Goal: Task Accomplishment & Management: Complete application form

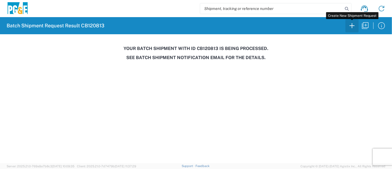
click at [348, 24] on icon "button" at bounding box center [351, 25] width 9 height 9
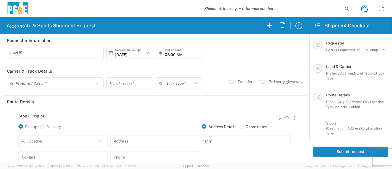
click at [20, 53] on input "text" at bounding box center [55, 53] width 90 height 10
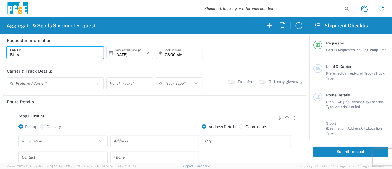
type input "B1LA"
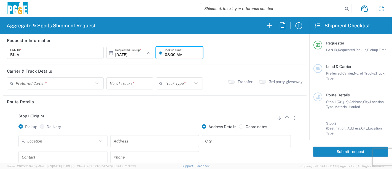
click at [165, 54] on input "08:00 AM" at bounding box center [182, 53] width 35 height 10
type input "06:00 AM"
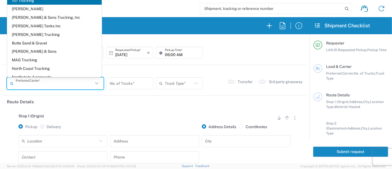
click at [31, 83] on input "text" at bounding box center [54, 84] width 77 height 10
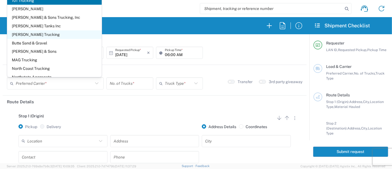
click at [43, 31] on span "[PERSON_NAME] Trucking" at bounding box center [54, 34] width 94 height 9
type input "[PERSON_NAME] Trucking"
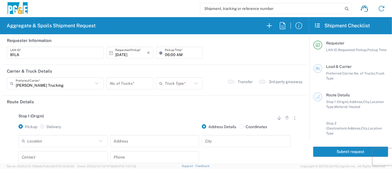
click at [121, 80] on input "number" at bounding box center [130, 84] width 40 height 10
type input "1"
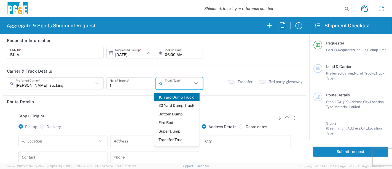
click at [170, 83] on input "text" at bounding box center [179, 84] width 28 height 10
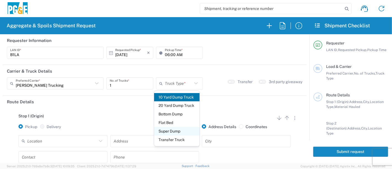
click at [180, 130] on span "Super Dump" at bounding box center [177, 131] width 46 height 9
type input "Super Dump"
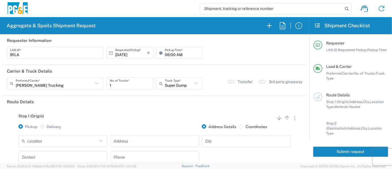
click at [67, 140] on input "text" at bounding box center [62, 141] width 70 height 10
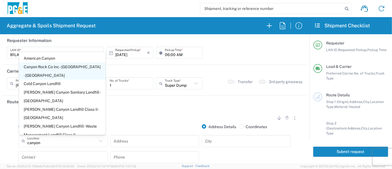
click at [48, 67] on span "Canyon Rock Co Inc - [GEOGRAPHIC_DATA] - [GEOGRAPHIC_DATA]" at bounding box center [62, 71] width 87 height 17
type input "Canyon Rock Co Inc - [GEOGRAPHIC_DATA] - [GEOGRAPHIC_DATA]"
type input "7525 CA-116"
type input "[GEOGRAPHIC_DATA]"
type input "Quarry"
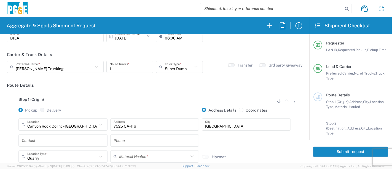
scroll to position [61, 0]
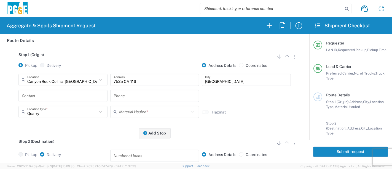
click at [49, 96] on input "text" at bounding box center [63, 96] width 82 height 10
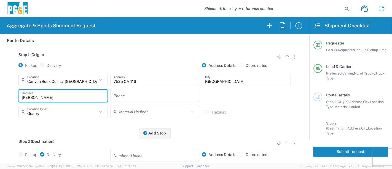
click at [39, 97] on input "[PERSON_NAME]" at bounding box center [63, 96] width 82 height 10
type input "[PERSON_NAME]"
click at [42, 113] on input "text" at bounding box center [62, 112] width 70 height 10
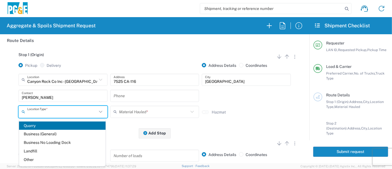
click at [39, 98] on input "[PERSON_NAME]" at bounding box center [63, 96] width 82 height 10
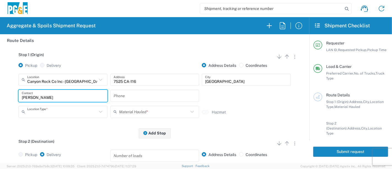
type input "Quarry"
drag, startPoint x: 39, startPoint y: 98, endPoint x: 0, endPoint y: 92, distance: 39.5
click at [0, 92] on form "Requester Information B1LA LAN ID * [DATE] × Requested Pickup * Cancel Apply 06…" at bounding box center [154, 98] width 309 height 129
type input "b"
type input "[PERSON_NAME]"
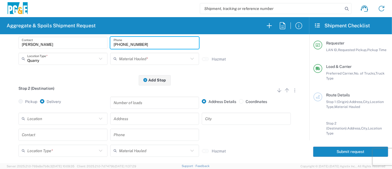
scroll to position [122, 0]
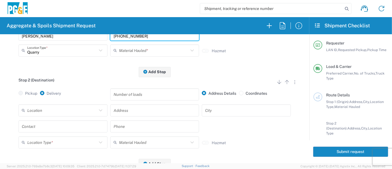
type input "[PHONE_NUMBER]"
click at [74, 109] on input "text" at bounding box center [62, 110] width 70 height 10
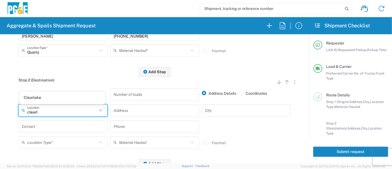
click at [79, 98] on span "Clearlake" at bounding box center [62, 97] width 87 height 9
type input "Clearlake"
type input "14730 Olympic Dr"
type input "Clearlake"
type input "Business No Loading Dock"
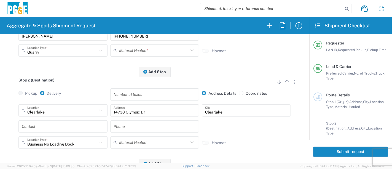
click at [45, 129] on input "text" at bounding box center [63, 126] width 82 height 10
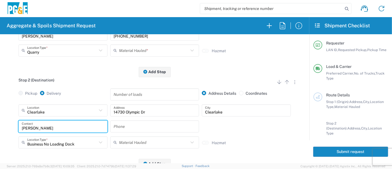
type input "[PERSON_NAME]"
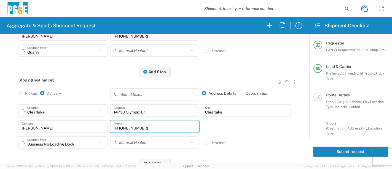
type input "[PHONE_NUMBER]"
click at [120, 95] on input "number" at bounding box center [154, 94] width 82 height 10
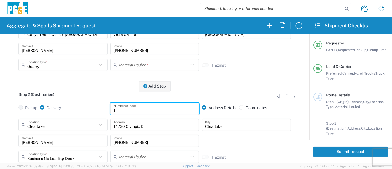
scroll to position [92, 0]
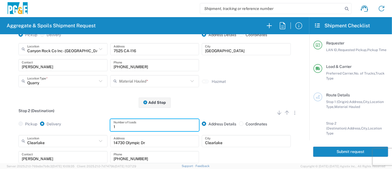
type input "1"
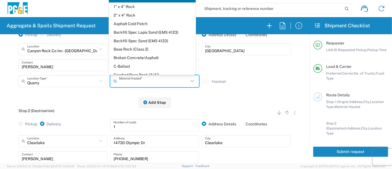
click at [136, 80] on input "text" at bounding box center [154, 81] width 70 height 10
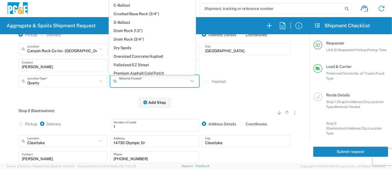
scroll to position [61, 0]
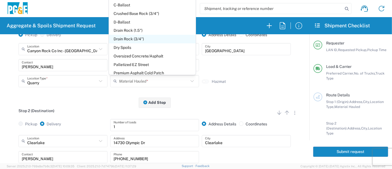
click at [156, 40] on span "Drain Rock (3/4")" at bounding box center [152, 39] width 87 height 9
type input "Drain Rock (3/4")"
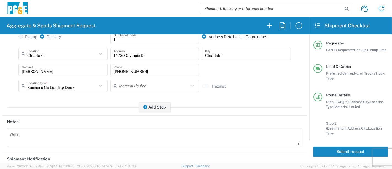
scroll to position [183, 0]
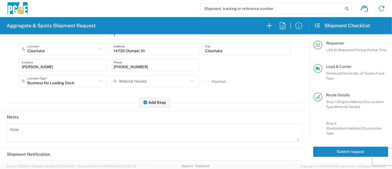
click at [26, 131] on textarea at bounding box center [154, 132] width 289 height 15
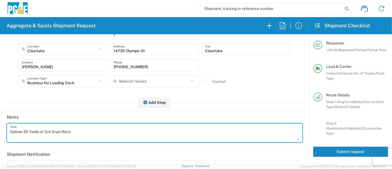
click at [0, 128] on form "Requester Information B1LA LAN ID * [DATE] × Requested Pickup * Cancel Apply 06…" at bounding box center [154, 98] width 309 height 129
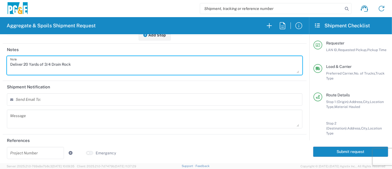
scroll to position [251, 0]
type textarea "Deliver 20 Yards of 3/4 Drain Rock"
click at [29, 115] on textarea at bounding box center [154, 118] width 289 height 15
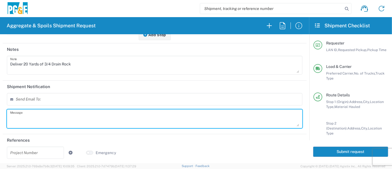
paste textarea "Deliver 20 Yards of 3/4 Drain Rock"
type textarea "Deliver 20 Yards of 3/4 Drain Rock"
click at [327, 150] on button "Submit request" at bounding box center [350, 151] width 75 height 10
